Goal: Find specific page/section

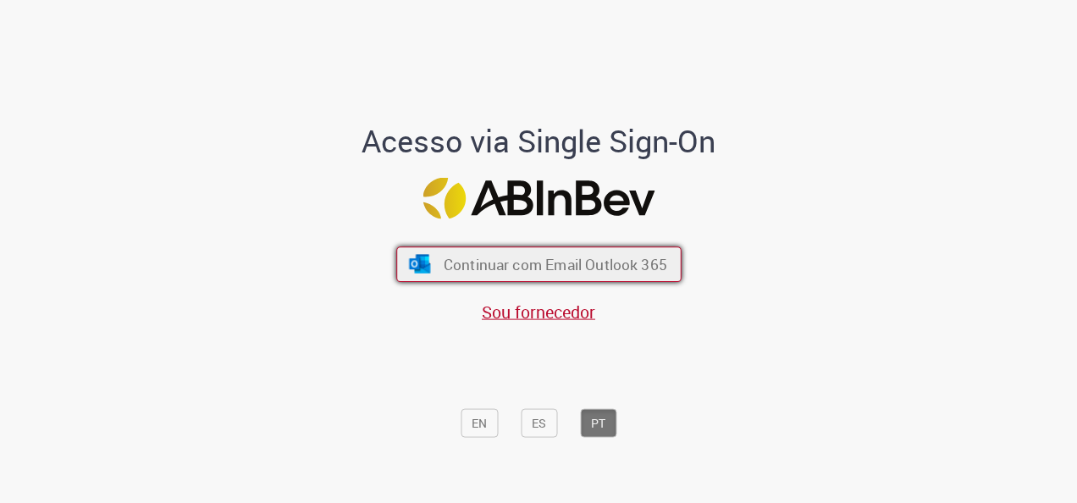
click at [543, 271] on span "Continuar com Email Outlook 365" at bounding box center [555, 264] width 224 height 19
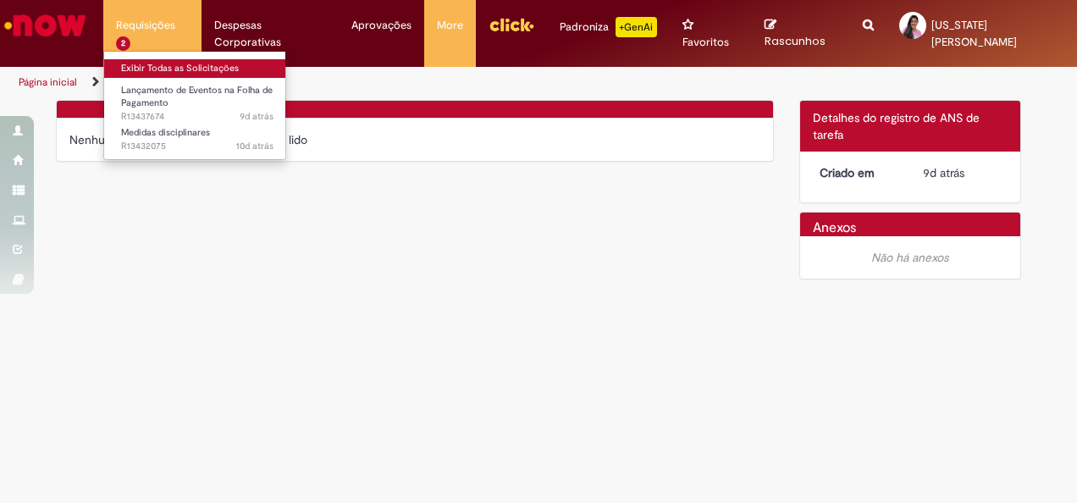
click at [132, 71] on link "Exibir Todas as Solicitações" at bounding box center [197, 68] width 186 height 19
